Goal: Task Accomplishment & Management: Manage account settings

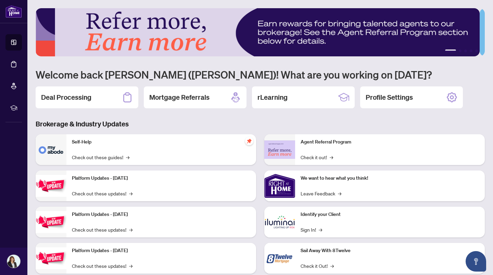
click at [125, 100] on icon at bounding box center [127, 97] width 11 height 11
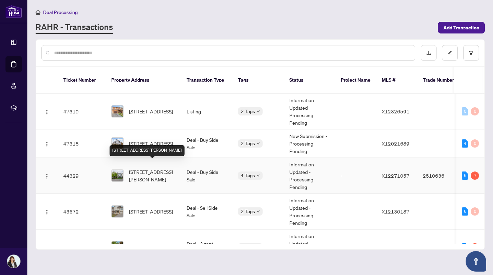
click at [163, 168] on span "[STREET_ADDRESS][PERSON_NAME]" at bounding box center [152, 175] width 47 height 15
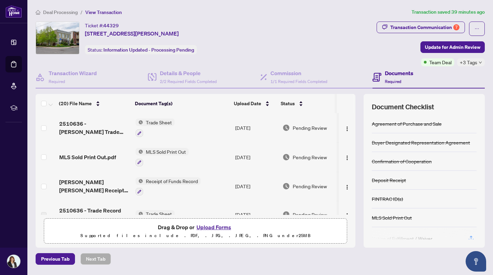
click at [398, 72] on h4 "Documents" at bounding box center [399, 73] width 28 height 8
click at [385, 80] on span "Required" at bounding box center [393, 81] width 16 height 5
click at [208, 226] on button "Upload Forms" at bounding box center [213, 227] width 39 height 9
